Goal: Task Accomplishment & Management: Complete application form

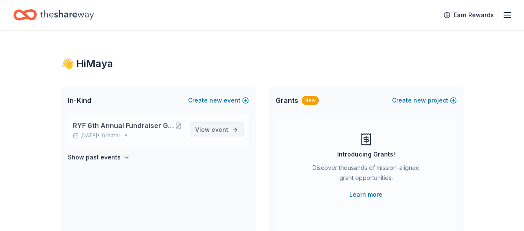
click at [204, 133] on span "View event" at bounding box center [211, 130] width 33 height 10
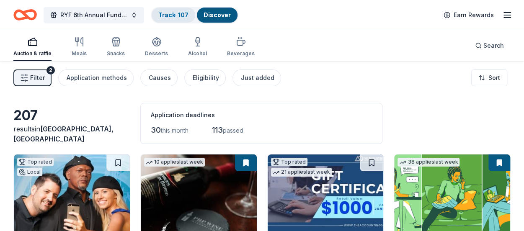
click at [176, 16] on link "Track · 107" at bounding box center [173, 14] width 30 height 7
click at [181, 13] on button "Track · 107 Discover" at bounding box center [195, 15] width 88 height 17
click at [175, 13] on link "Track · 107" at bounding box center [173, 14] width 30 height 7
click at [173, 15] on link "Track · 107" at bounding box center [173, 14] width 30 height 7
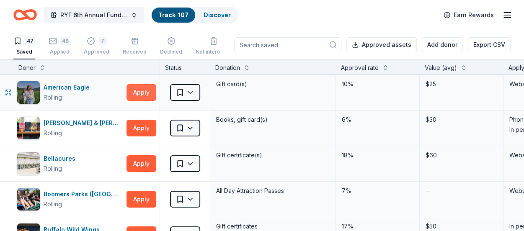
click at [130, 93] on button "Apply" at bounding box center [141, 92] width 30 height 17
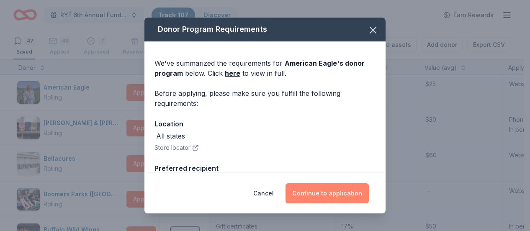
click at [313, 198] on button "Continue to application" at bounding box center [327, 193] width 83 height 20
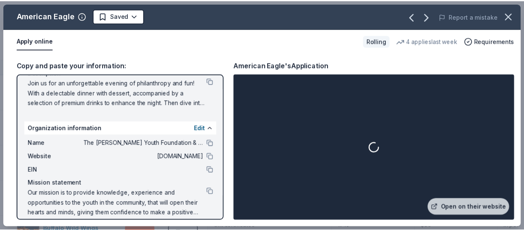
scroll to position [103, 0]
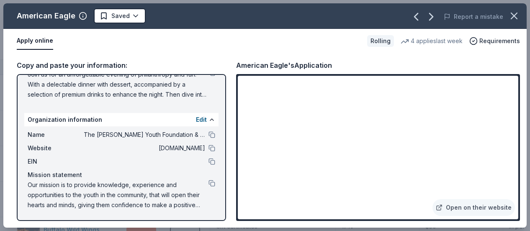
click at [30, 186] on span "Our mission is to provide knowledge, experience and opportunities to the youth …" at bounding box center [118, 195] width 181 height 30
click at [29, 185] on span "Our mission is to provide knowledge, experience and opportunities to the youth …" at bounding box center [118, 195] width 181 height 30
click at [209, 183] on button at bounding box center [212, 183] width 7 height 7
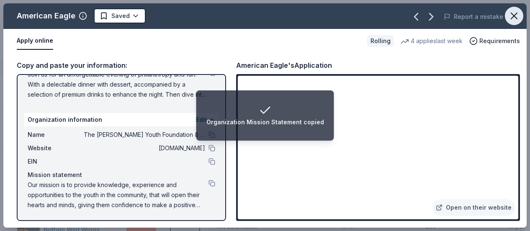
click at [518, 15] on icon "button" at bounding box center [514, 16] width 12 height 12
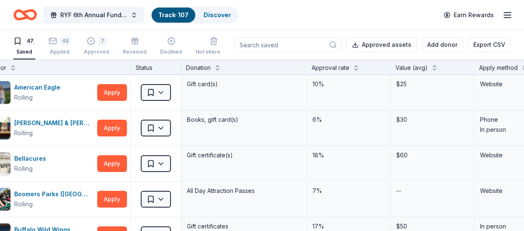
scroll to position [0, 25]
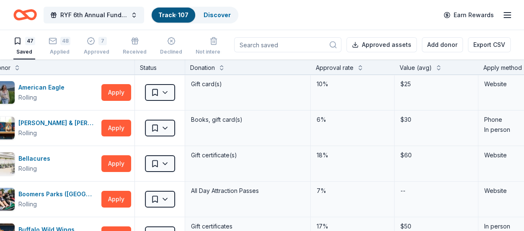
click at [504, 67] on div "Apply method" at bounding box center [502, 68] width 39 height 10
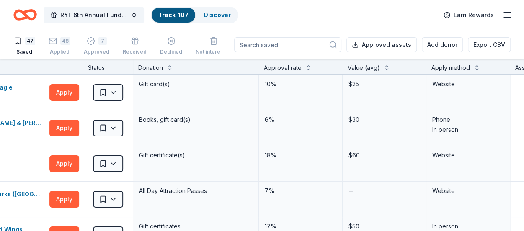
scroll to position [0, 80]
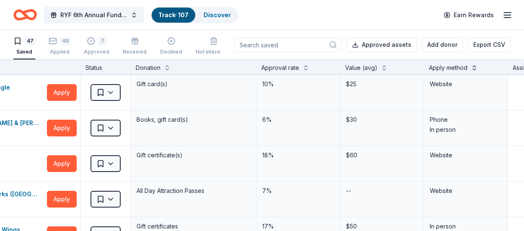
click at [474, 68] on button at bounding box center [474, 67] width 7 height 8
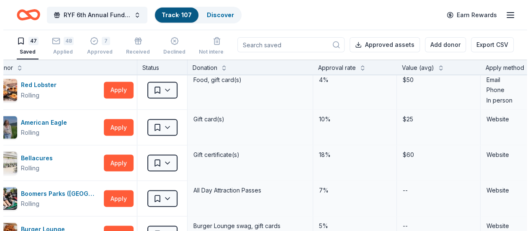
scroll to position [752, 0]
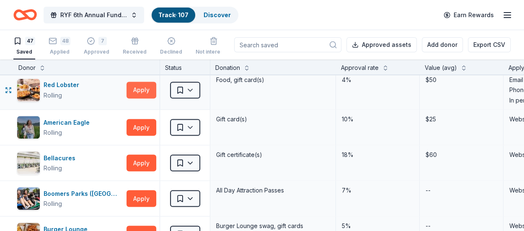
click at [141, 90] on button "Apply" at bounding box center [141, 90] width 30 height 17
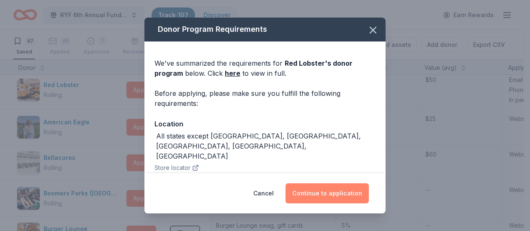
click at [331, 197] on button "Continue to application" at bounding box center [327, 193] width 83 height 20
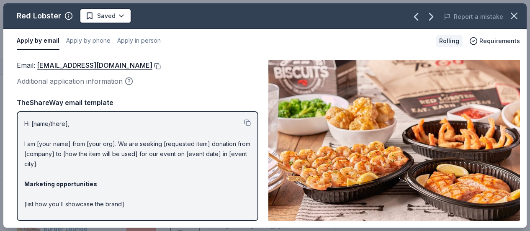
click at [161, 63] on button at bounding box center [156, 66] width 8 height 7
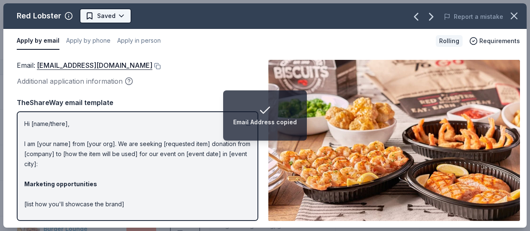
click at [121, 15] on html "Email Address copied RYF 6th Annual Fundraiser Gala - Lights, Camera, Auction! …" at bounding box center [265, 115] width 530 height 231
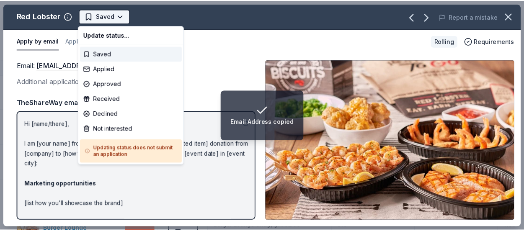
scroll to position [0, 0]
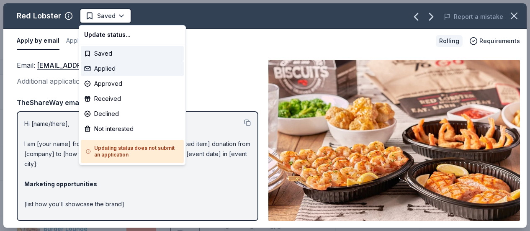
click at [118, 72] on div "Applied" at bounding box center [132, 68] width 103 height 15
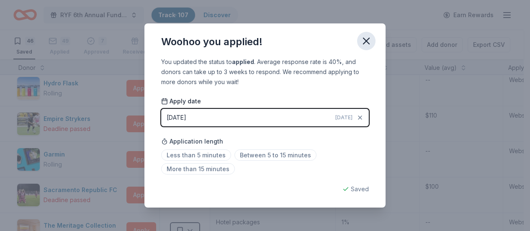
click at [367, 43] on icon "button" at bounding box center [367, 41] width 12 height 12
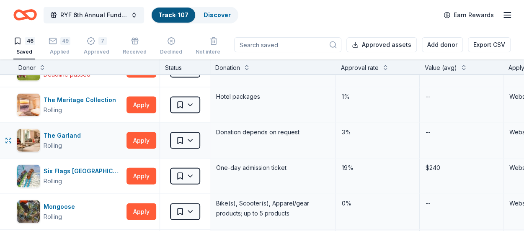
scroll to position [919, 0]
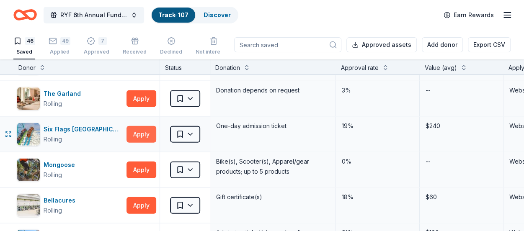
click at [145, 127] on button "Apply" at bounding box center [141, 134] width 30 height 17
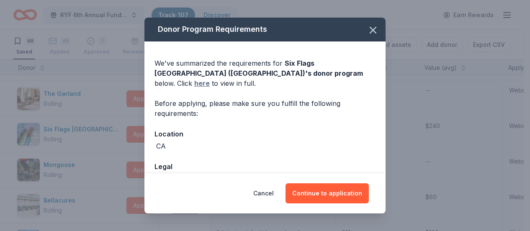
click at [210, 78] on link "here" at bounding box center [201, 83] width 15 height 10
click at [369, 29] on icon "button" at bounding box center [373, 30] width 12 height 12
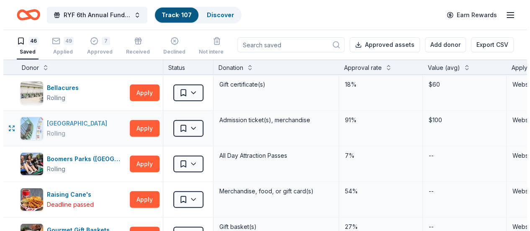
scroll to position [1045, 0]
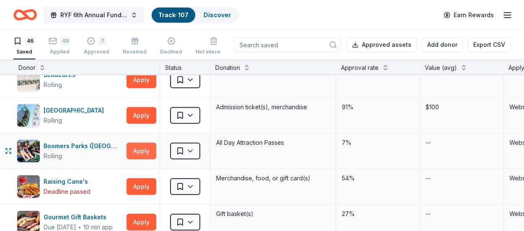
click at [139, 143] on button "Apply" at bounding box center [141, 151] width 30 height 17
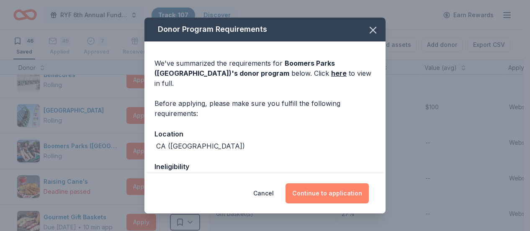
click at [325, 193] on button "Continue to application" at bounding box center [327, 193] width 83 height 20
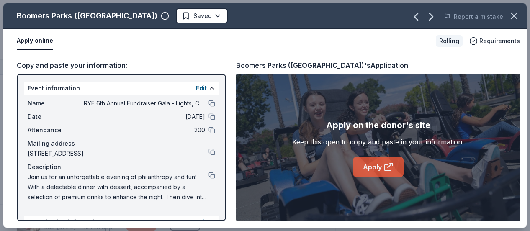
click at [374, 165] on link "Apply" at bounding box center [378, 167] width 51 height 20
